Goal: Task Accomplishment & Management: Use online tool/utility

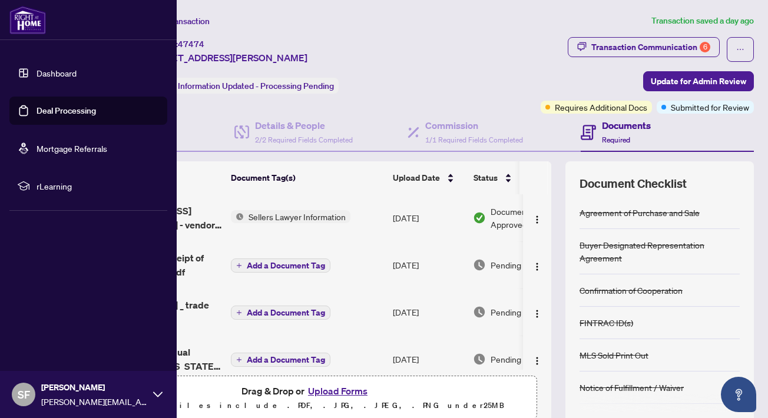
scroll to position [272, 0]
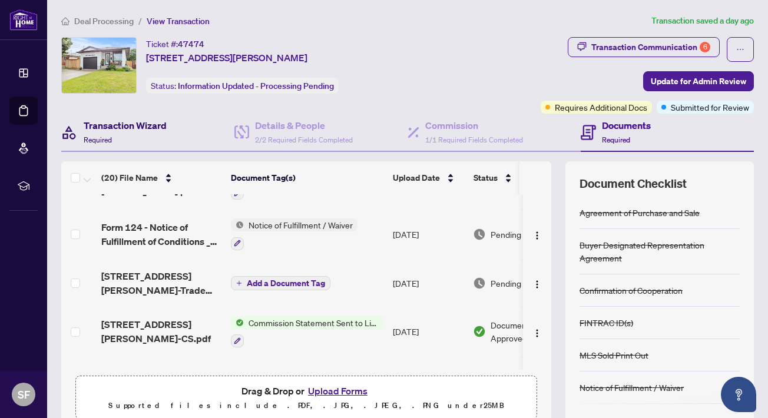
click at [143, 132] on div "Transaction Wizard Required" at bounding box center [125, 132] width 83 height 28
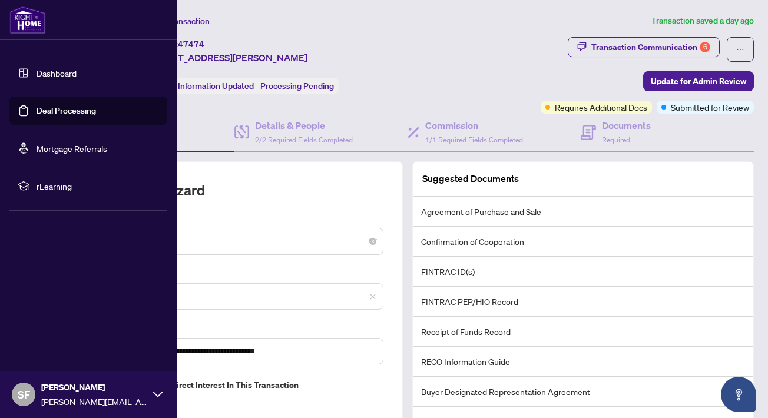
click at [76, 112] on link "Deal Processing" at bounding box center [67, 110] width 60 height 11
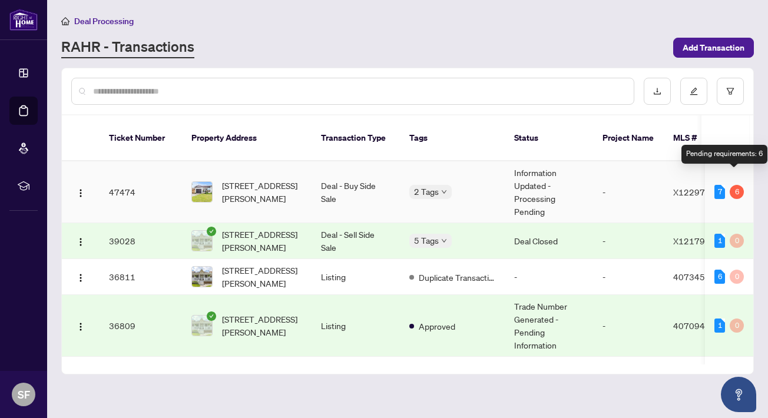
click at [736, 185] on div "6" at bounding box center [737, 192] width 14 height 14
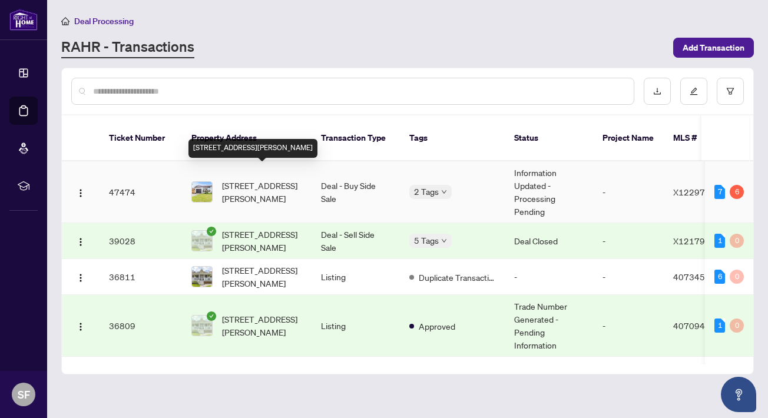
click at [262, 180] on span "[STREET_ADDRESS][PERSON_NAME]" at bounding box center [262, 192] width 80 height 26
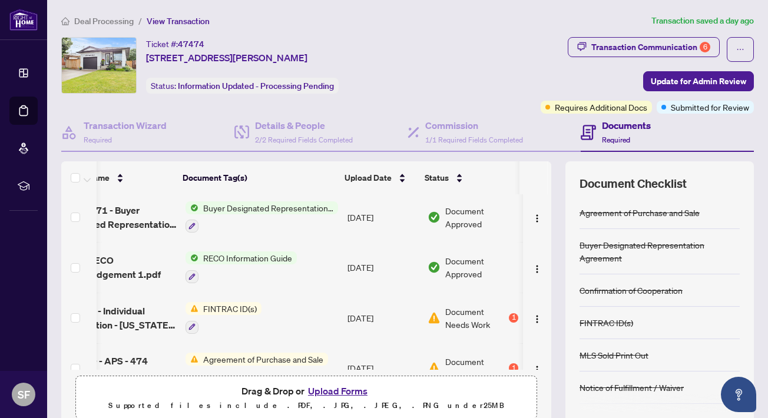
scroll to position [803, 48]
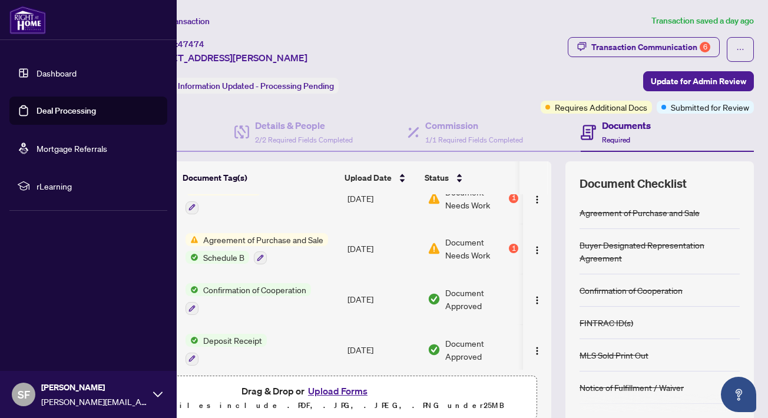
click at [150, 90] on ul "Dashboard Deal Processing Mortgage Referrals rLearning" at bounding box center [88, 129] width 158 height 141
